Goal: Information Seeking & Learning: Learn about a topic

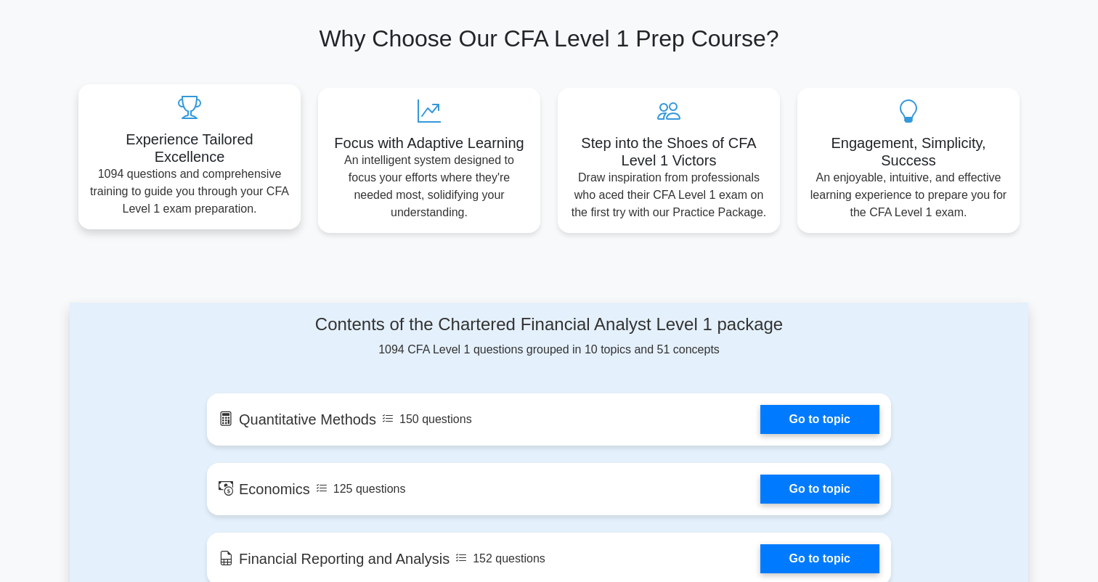
scroll to position [509, 0]
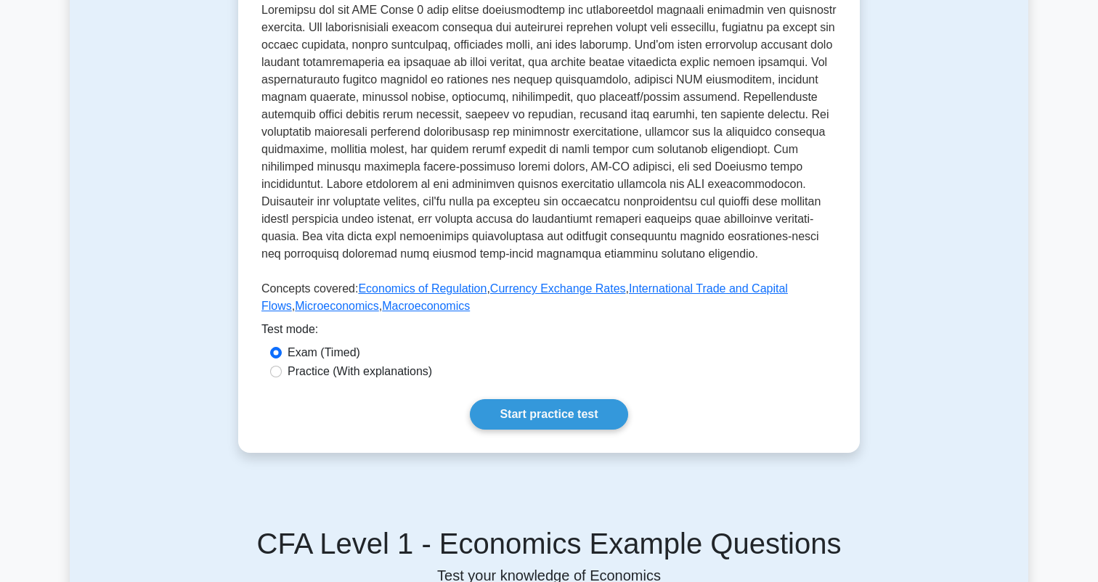
scroll to position [388, 0]
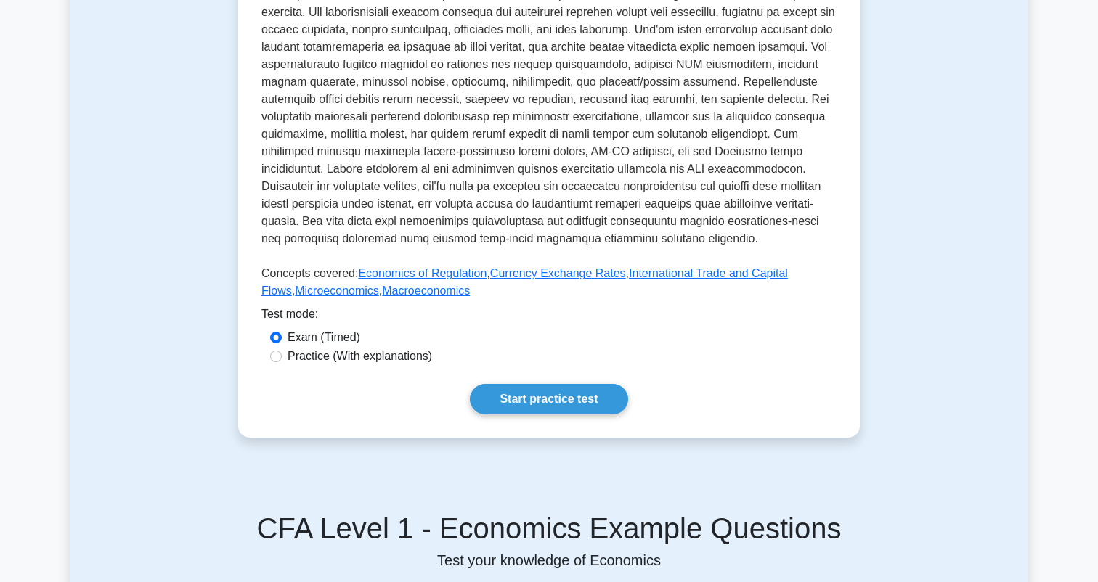
click at [389, 363] on label "Practice (With explanations)" at bounding box center [360, 356] width 145 height 17
click at [282, 362] on input "Practice (With explanations)" at bounding box center [276, 357] width 12 height 12
radio input "true"
click at [555, 432] on div "Economics Covers micro and macroeconomic concepts and their application in fina…" at bounding box center [549, 115] width 622 height 643
click at [553, 416] on div "Economics Covers micro and macroeconomic concepts and their application in fina…" at bounding box center [549, 115] width 622 height 643
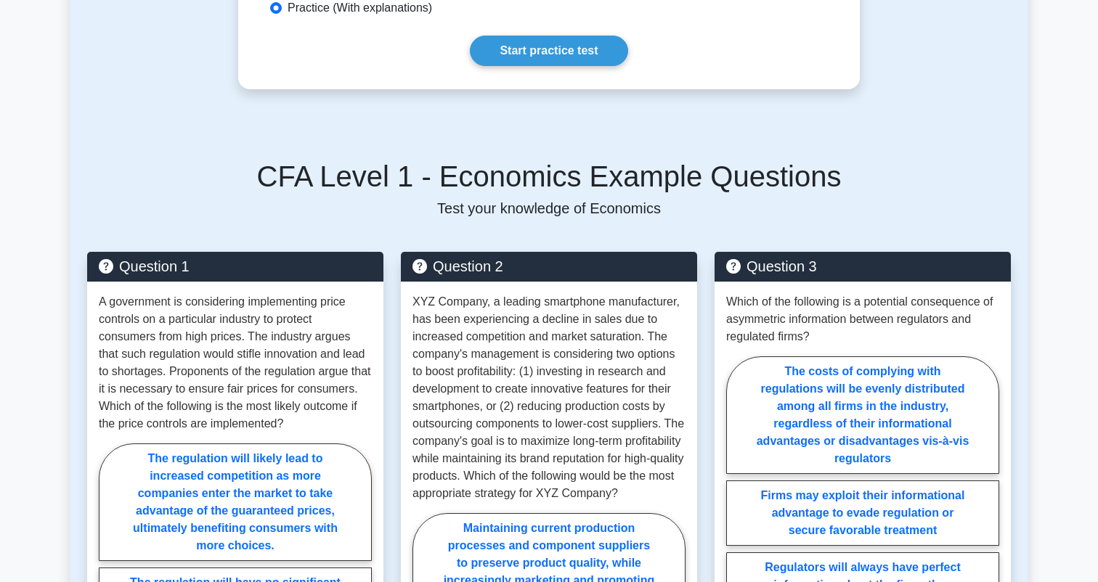
scroll to position [696, 0]
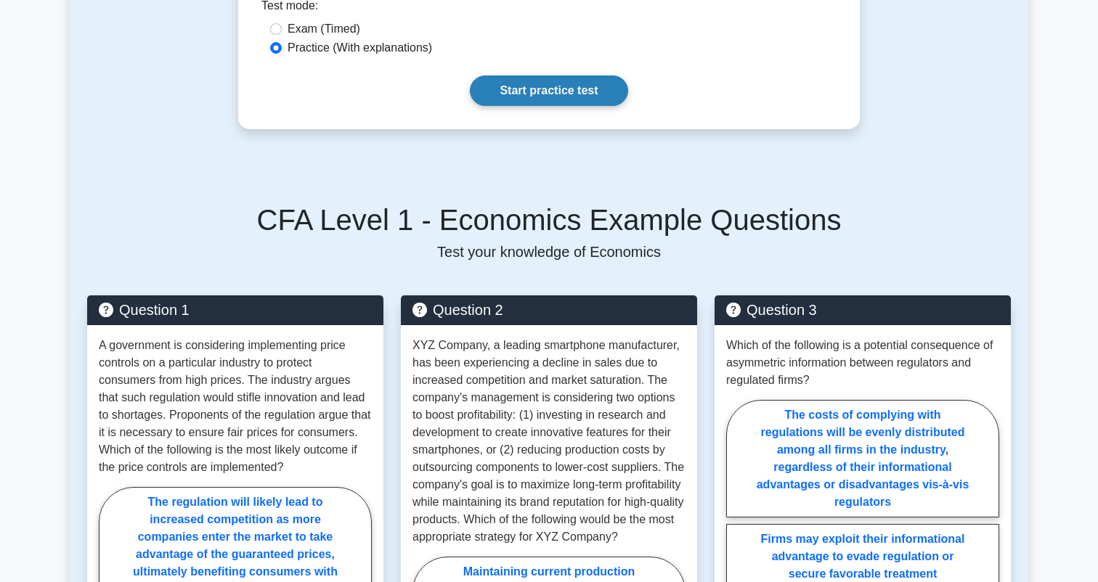
click at [517, 94] on link "Start practice test" at bounding box center [549, 91] width 158 height 31
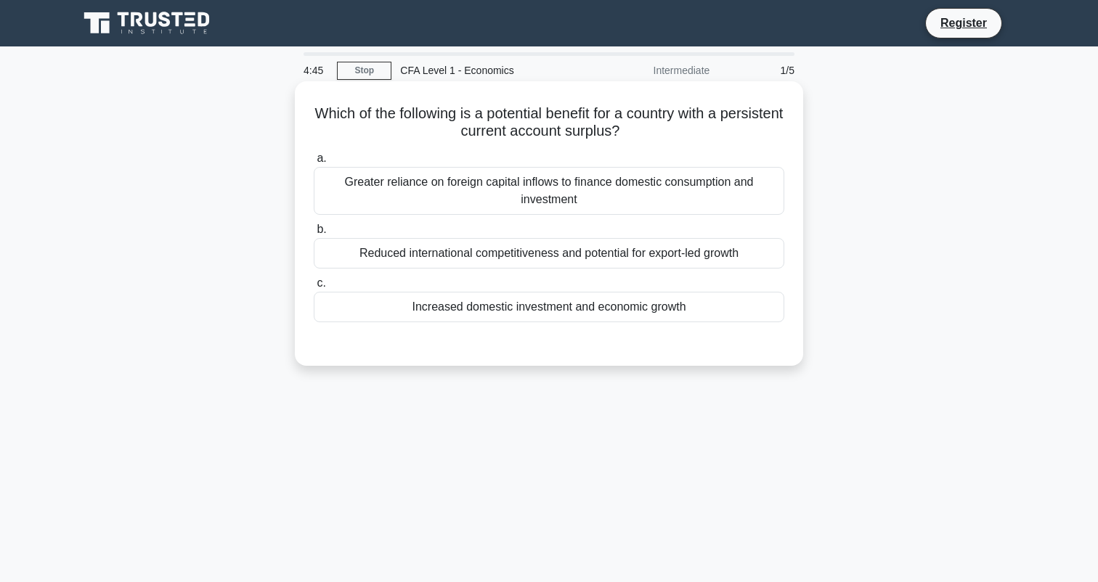
click at [480, 301] on div "Increased domestic investment and economic growth" at bounding box center [549, 307] width 471 height 31
click at [314, 288] on input "c. Increased domestic investment and economic growth" at bounding box center [314, 283] width 0 height 9
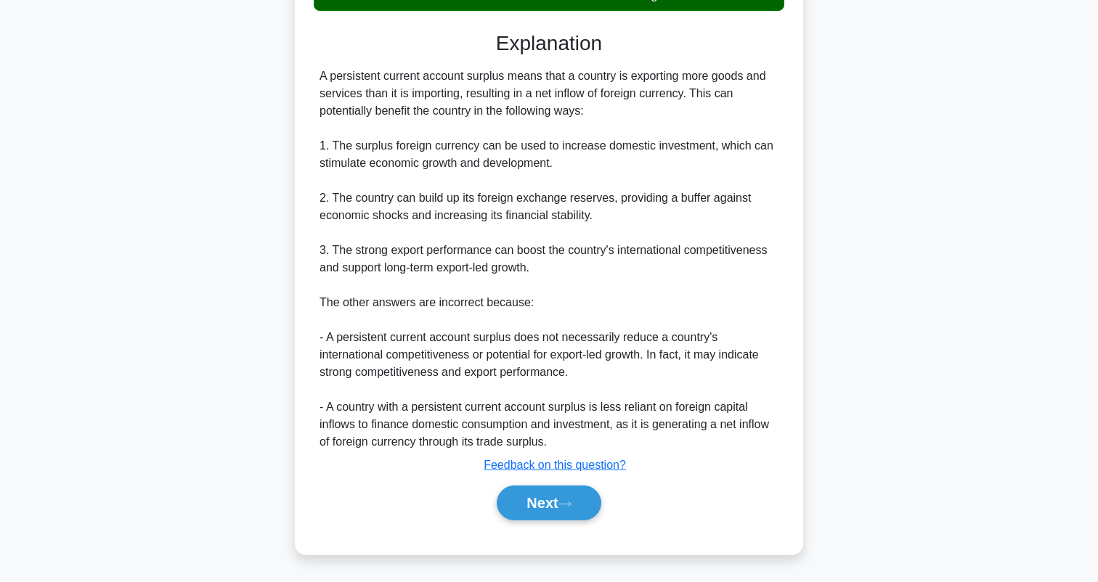
click at [526, 543] on div "Which of the following is a potential benefit for a country with a persistent c…" at bounding box center [549, 162] width 497 height 773
click at [519, 515] on button "Next" at bounding box center [549, 503] width 104 height 35
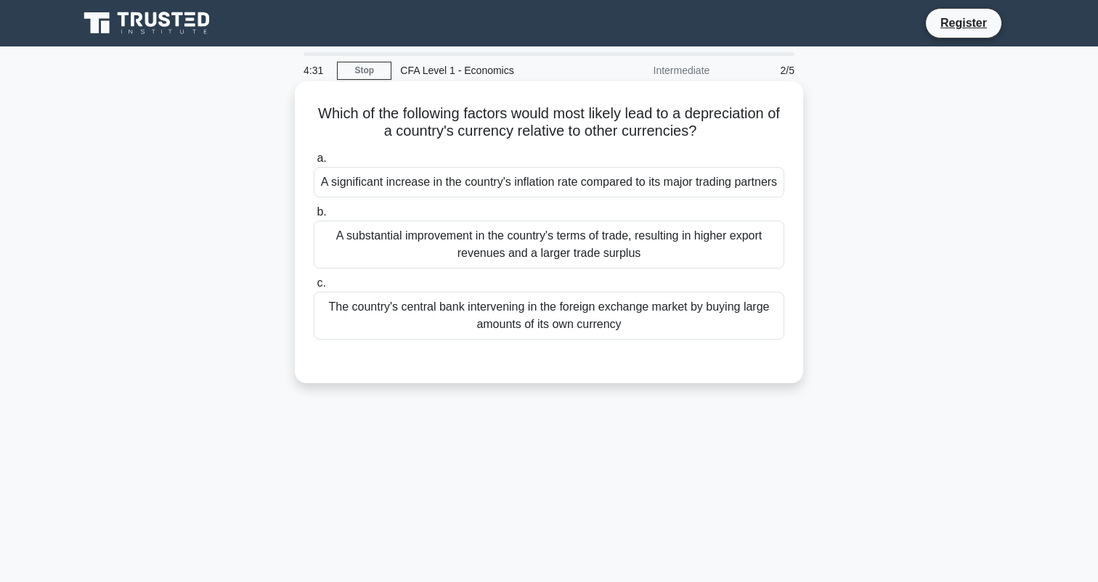
click at [550, 330] on div "The country's central bank intervening in the foreign exchange market by buying…" at bounding box center [549, 316] width 471 height 48
click at [314, 288] on input "c. The country's central bank intervening in the foreign exchange market by buy…" at bounding box center [314, 283] width 0 height 9
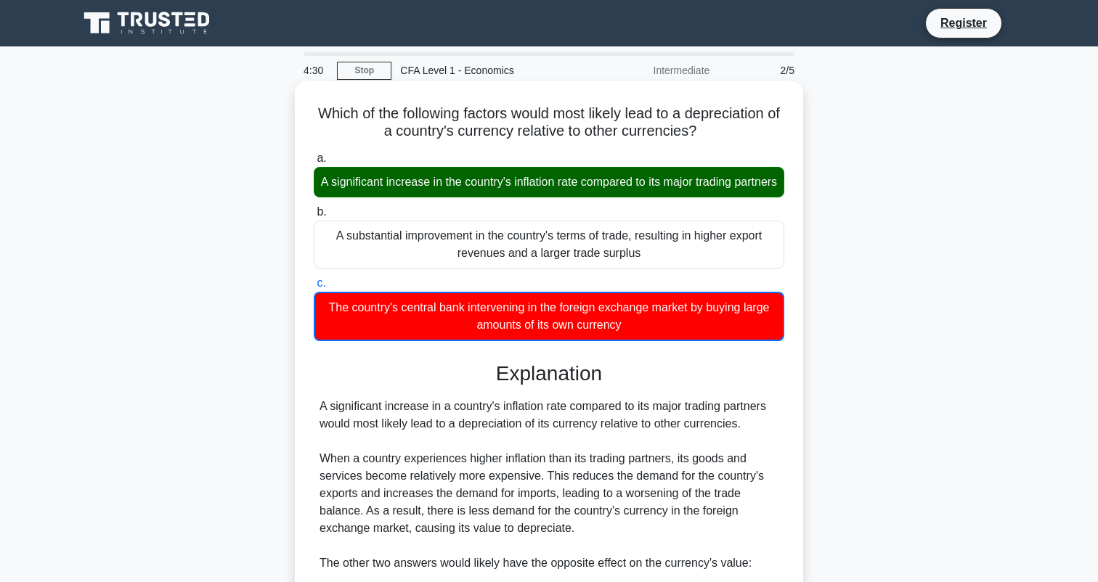
click at [550, 333] on div "The country's central bank intervening in the foreign exchange market by buying…" at bounding box center [549, 316] width 471 height 49
click at [314, 288] on input "c. The country's central bank intervening in the foreign exchange market by buy…" at bounding box center [314, 283] width 0 height 9
click at [503, 198] on div "A significant increase in the country's inflation rate compared to its major tr…" at bounding box center [549, 182] width 471 height 31
click at [314, 163] on input "a. A significant increase in the country's inflation rate compared to its major…" at bounding box center [314, 158] width 0 height 9
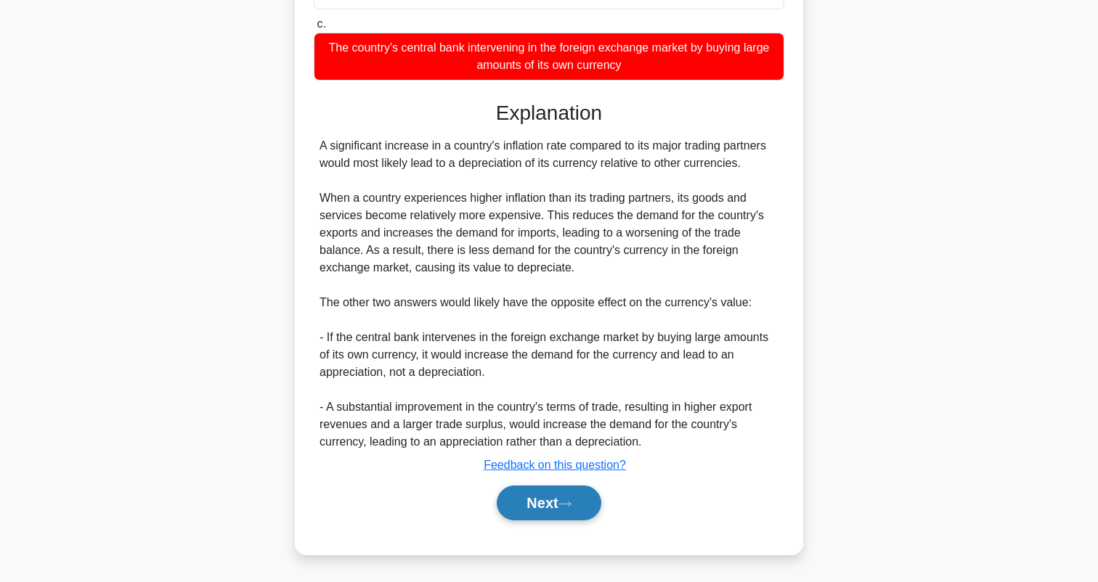
click at [519, 490] on button "Next" at bounding box center [549, 503] width 104 height 35
